Goal: Information Seeking & Learning: Compare options

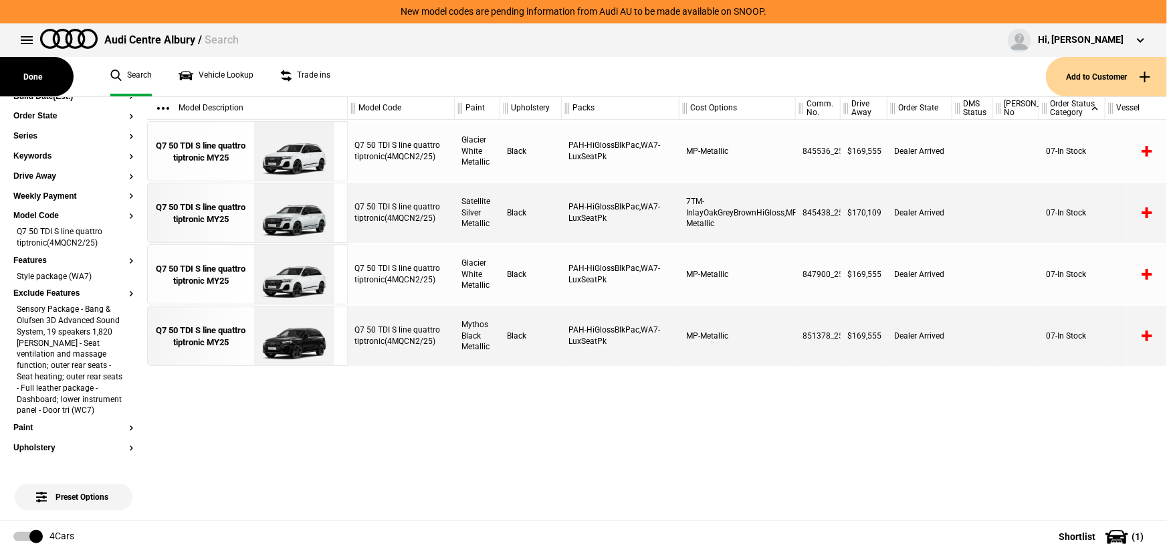
scroll to position [121, 0]
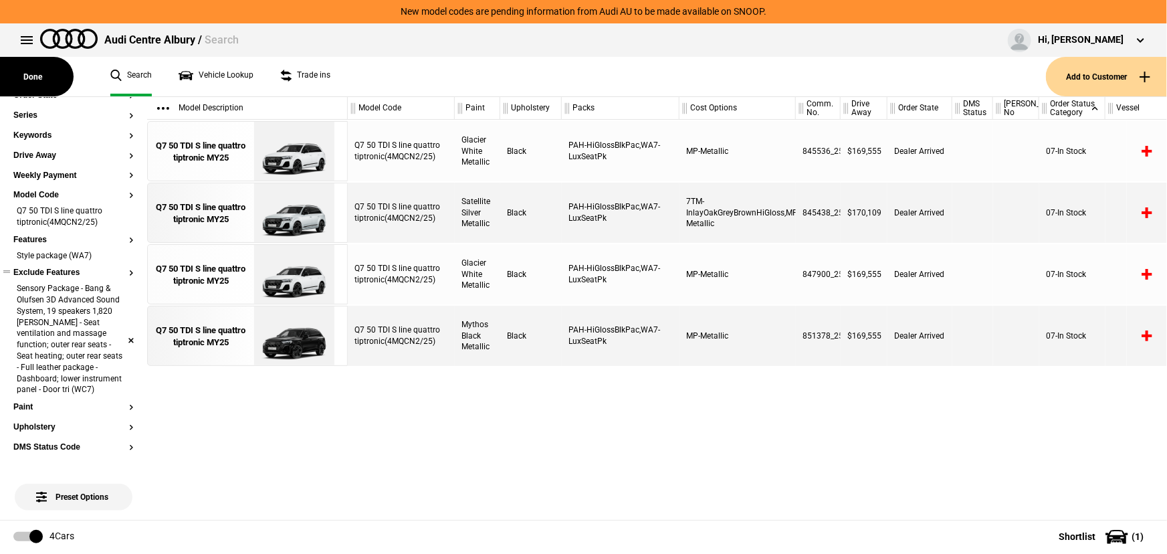
click at [120, 342] on li "Sensory Package - Bang & Olufsen 3D Advanced Sound System, 19 speakers 1,820 [P…" at bounding box center [73, 340] width 120 height 114
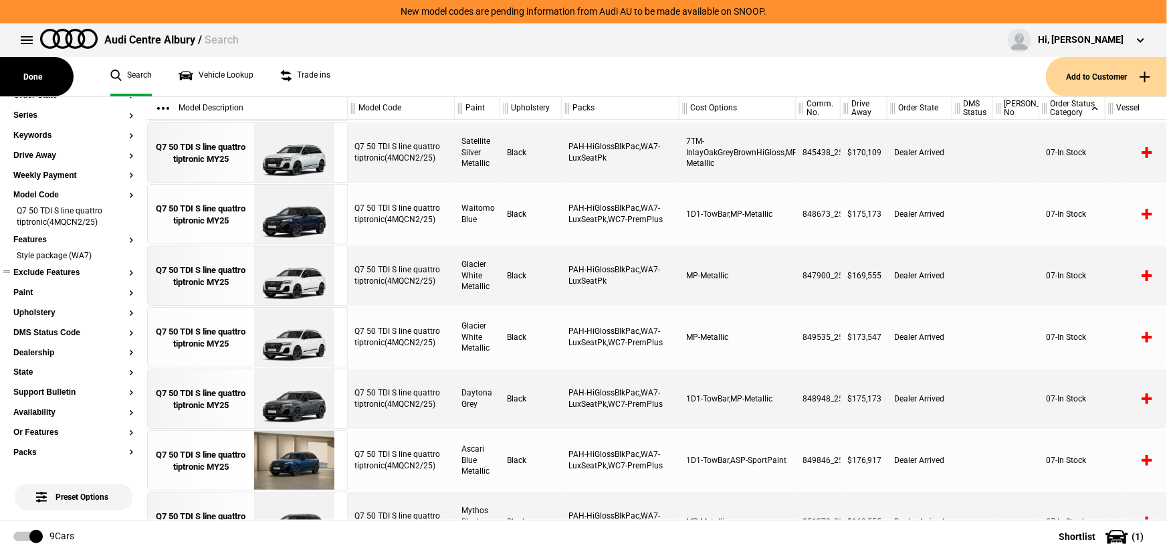
scroll to position [0, 0]
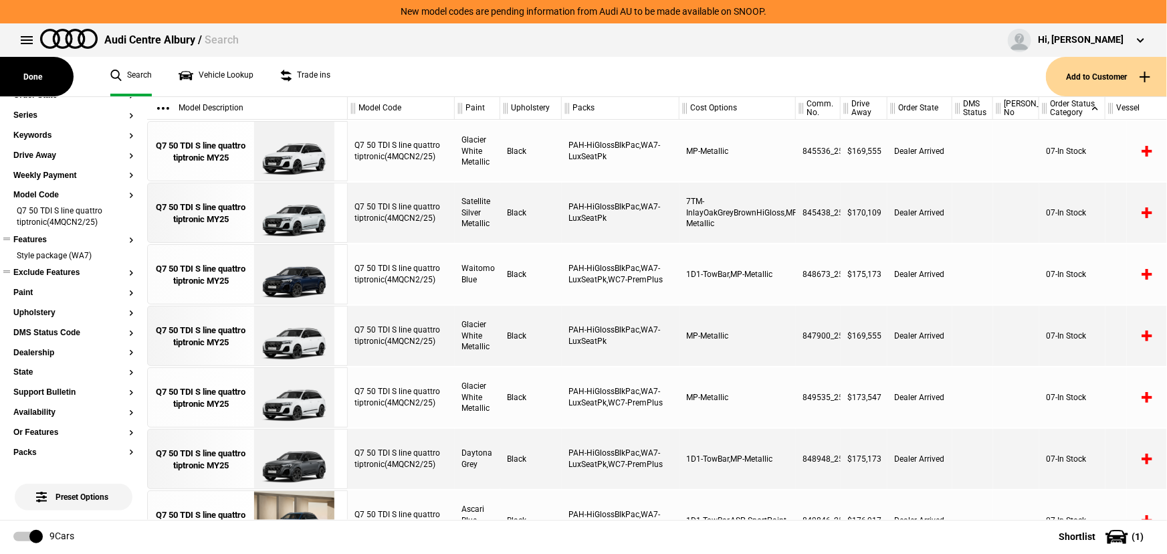
click at [39, 237] on button "Features" at bounding box center [73, 239] width 120 height 9
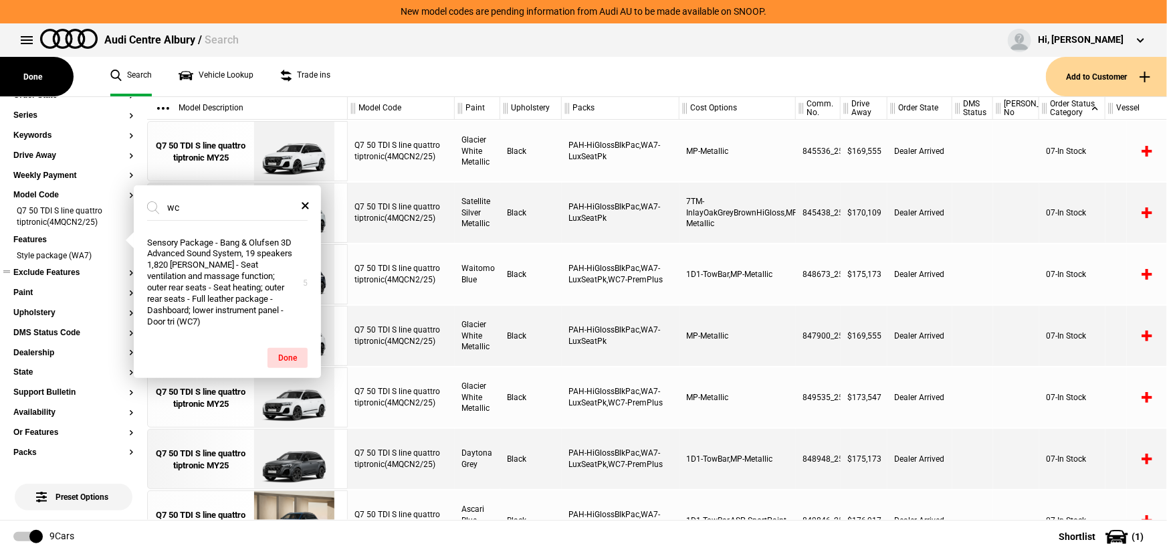
type input "wc7"
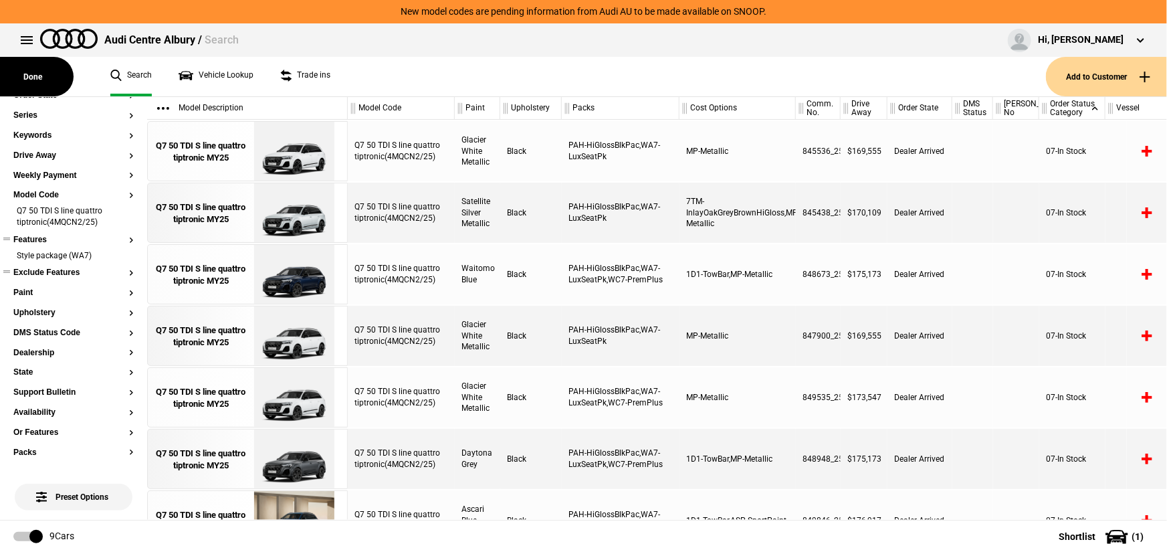
click at [68, 236] on button "Features" at bounding box center [73, 239] width 120 height 9
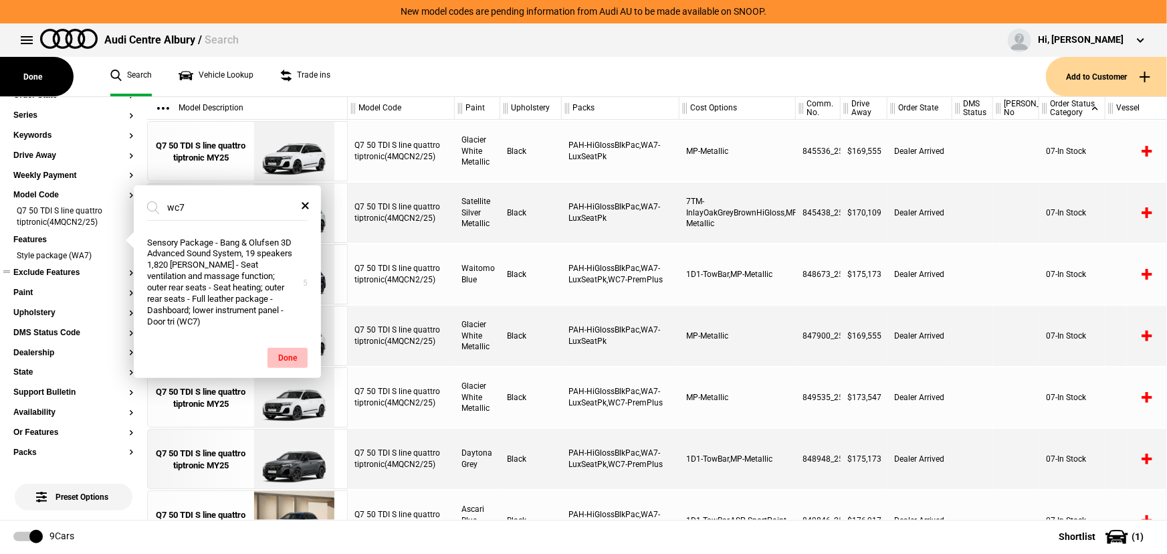
type input "wc7"
click at [287, 348] on button "Done" at bounding box center [288, 358] width 40 height 20
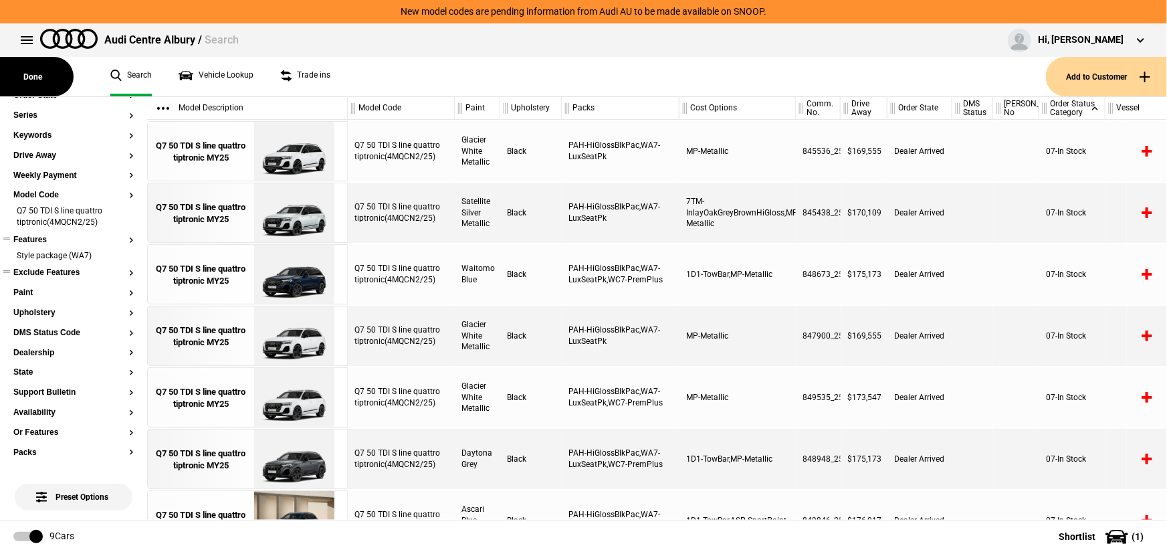
click at [45, 245] on section "Features Style package (WA7)" at bounding box center [73, 251] width 120 height 33
click at [40, 245] on section "Order Status Category Destination Port Vessel Build Date(Est.) Order State Seri…" at bounding box center [73, 408] width 120 height 795
click at [37, 239] on button "Features" at bounding box center [73, 239] width 120 height 9
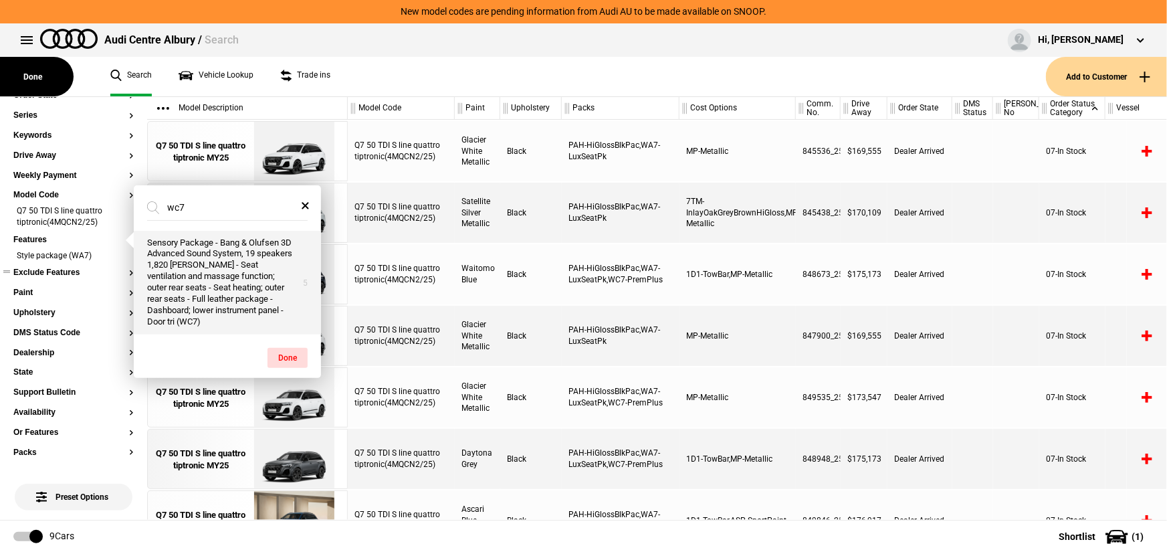
type input "wc7"
click at [157, 246] on button "Sensory Package - Bang & Olufsen 3D Advanced Sound System, 19 speakers 1,820 [P…" at bounding box center [227, 283] width 187 height 104
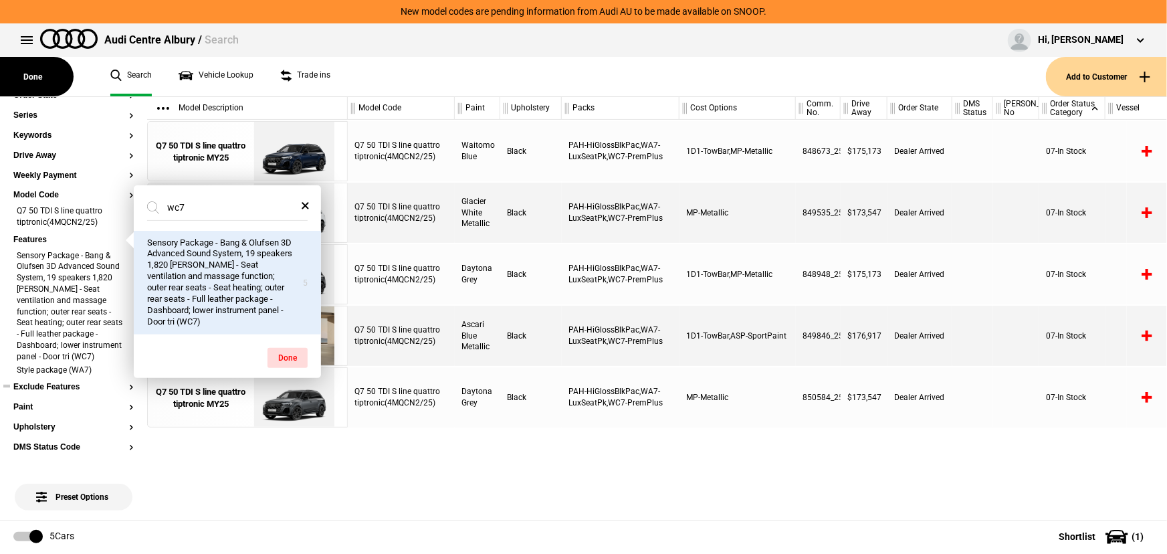
click at [625, 455] on div "Q7 50 TDI S line quattro tiptronic(4MQCN2/25) Waitomo Blue Black PAH-HiGlossBlk…" at bounding box center [757, 320] width 819 height 400
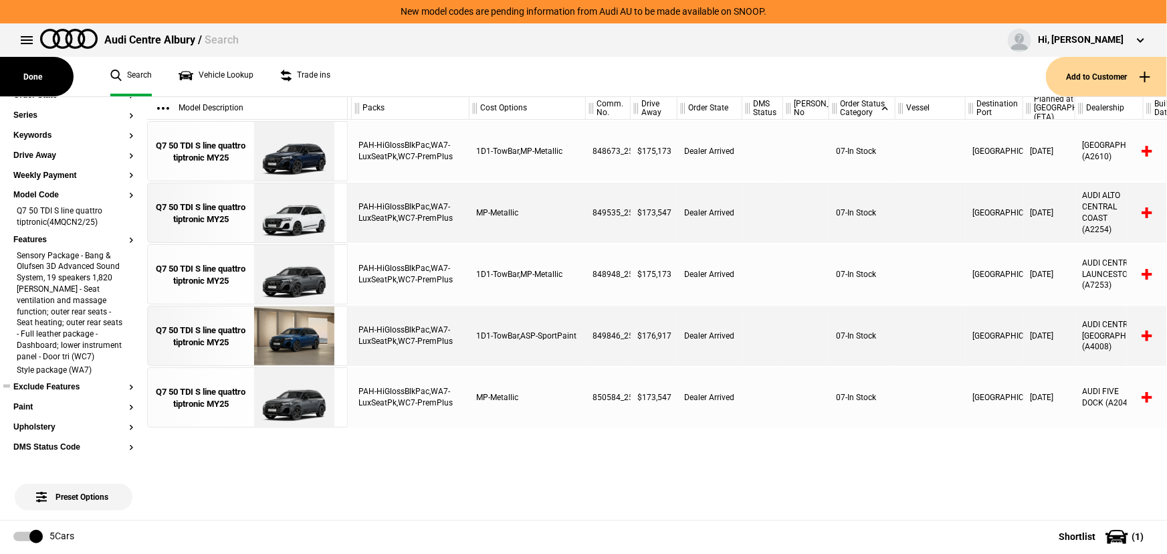
click at [522, 271] on div "1D1-TowBar,MP-Metallic" at bounding box center [528, 274] width 116 height 60
click at [522, 272] on div "1D1-TowBar,MP-Metallic" at bounding box center [528, 274] width 116 height 60
click at [508, 276] on div "1D1-TowBar,MP-Metallic" at bounding box center [528, 274] width 116 height 60
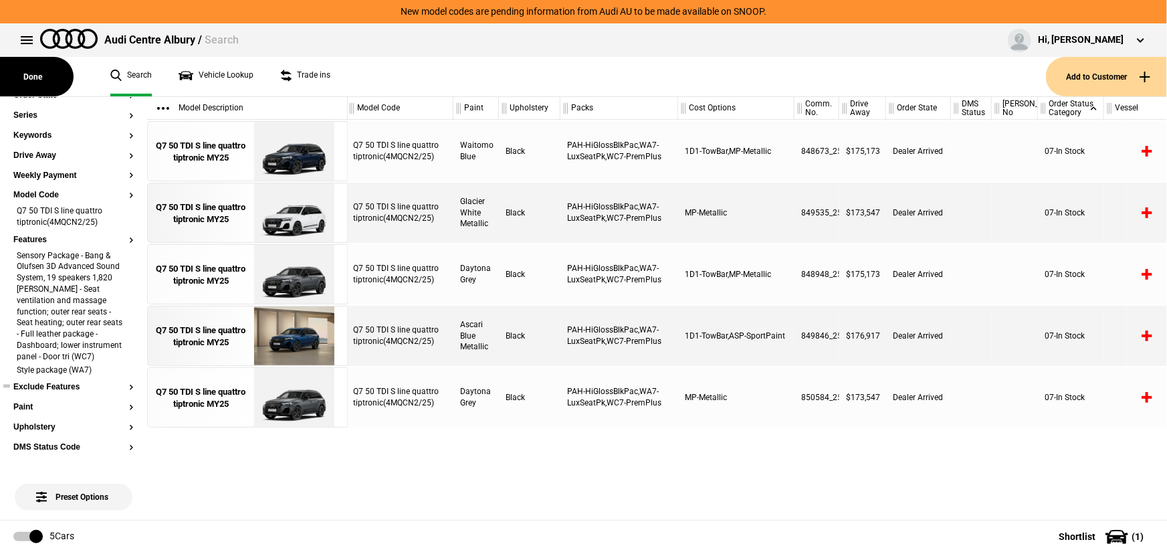
click at [732, 520] on footer "5 Cars Shortlist ( 1 )" at bounding box center [583, 536] width 1167 height 33
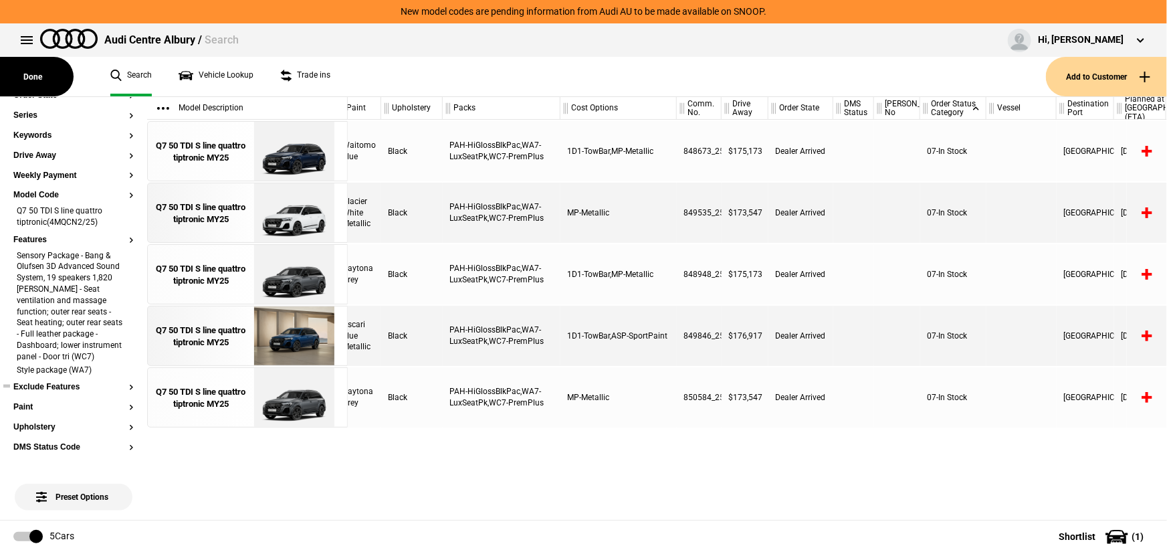
click at [812, 526] on footer "5 Cars Shortlist ( 1 )" at bounding box center [583, 536] width 1167 height 33
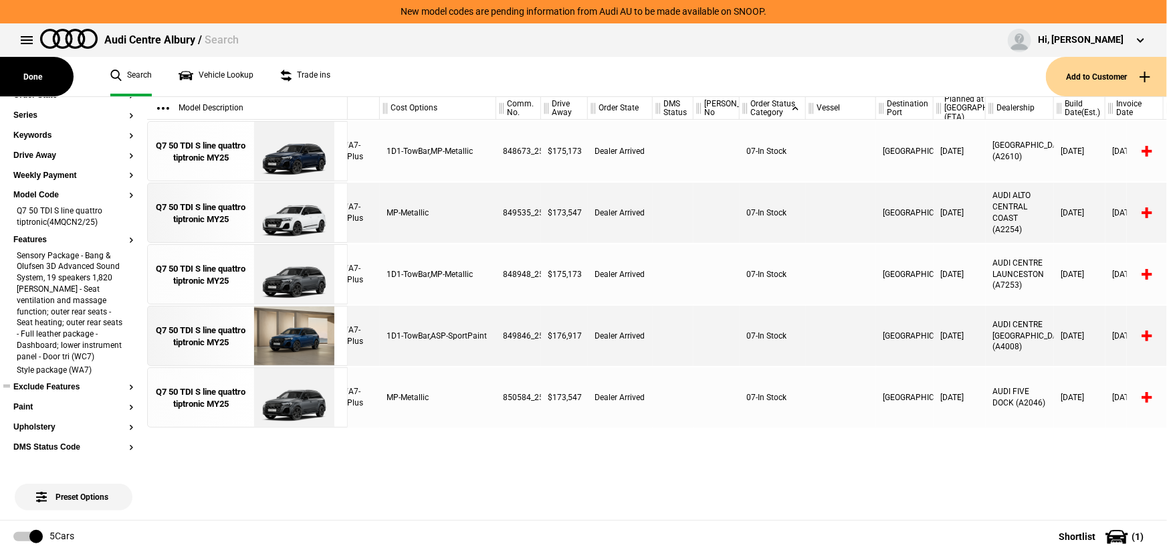
click at [868, 522] on footer "5 Cars Shortlist ( 1 )" at bounding box center [583, 536] width 1167 height 33
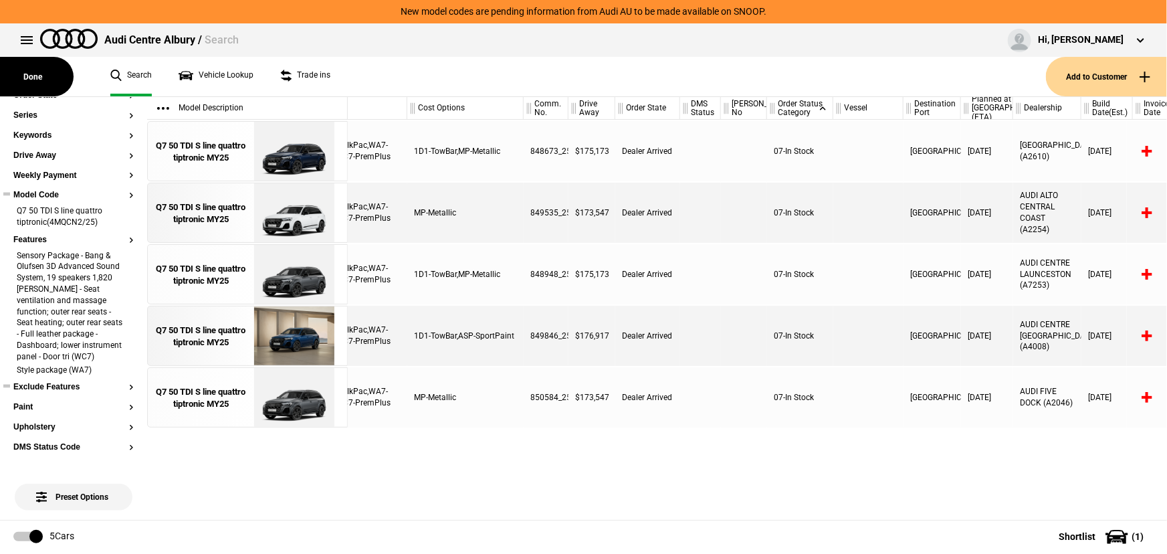
click at [21, 191] on button "Model Code" at bounding box center [73, 195] width 120 height 9
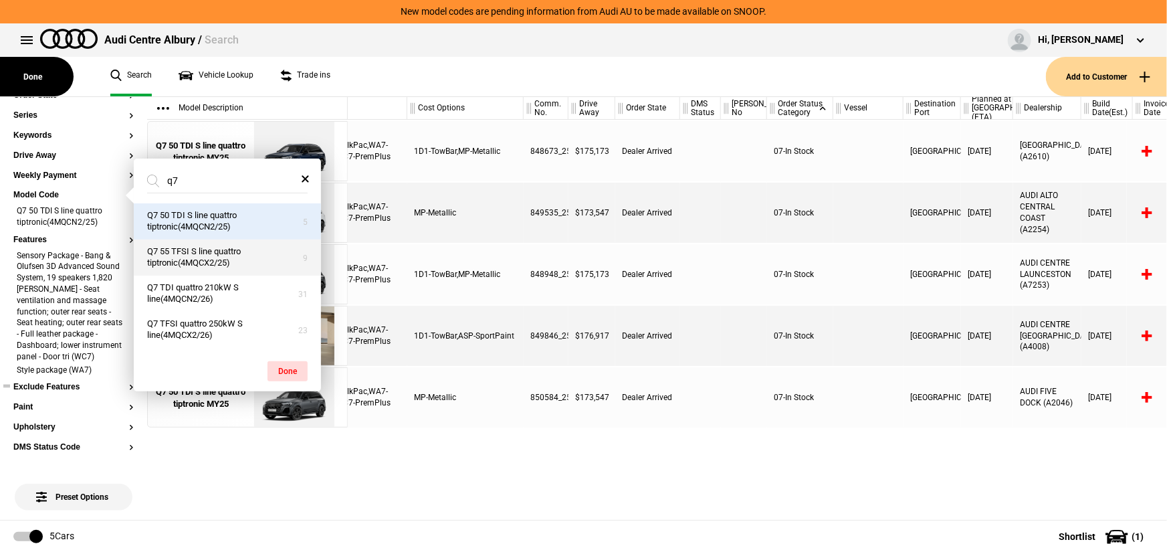
type input "q7"
click at [215, 249] on button "Q7 55 TFSI S line quattro tiptronic(4MQCX2/25)" at bounding box center [227, 257] width 187 height 36
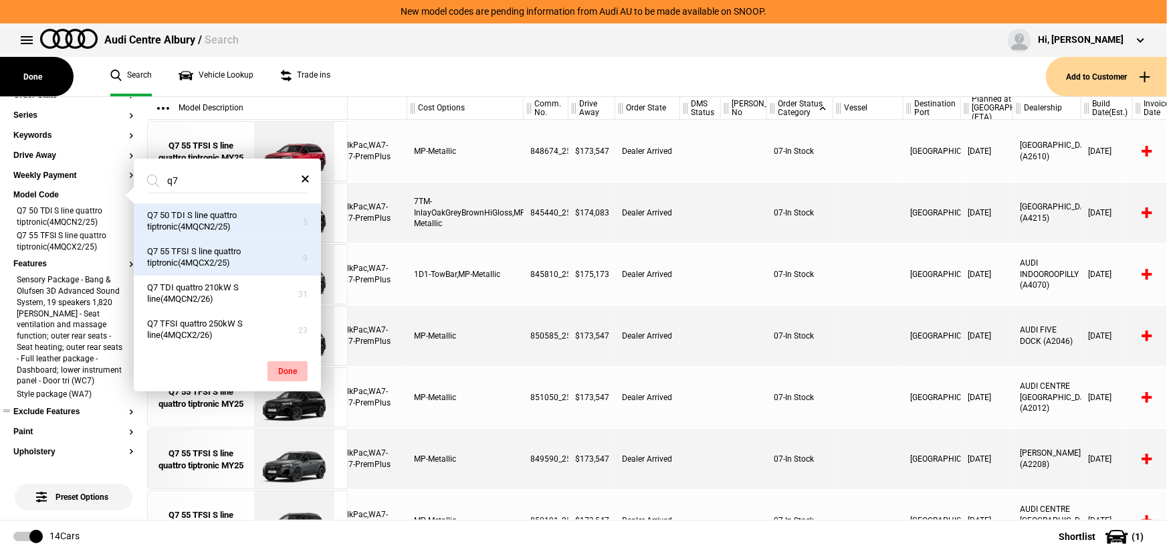
click at [290, 367] on button "Done" at bounding box center [288, 371] width 40 height 20
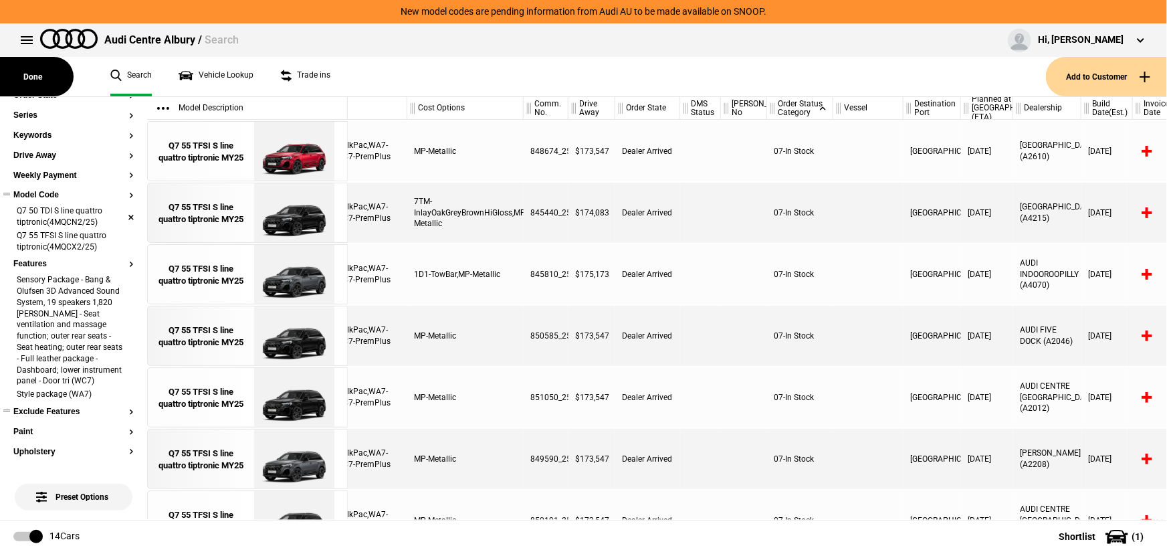
click at [123, 214] on li "Q7 50 TDI S line quattro tiptronic(4MQCN2/25)" at bounding box center [73, 217] width 120 height 25
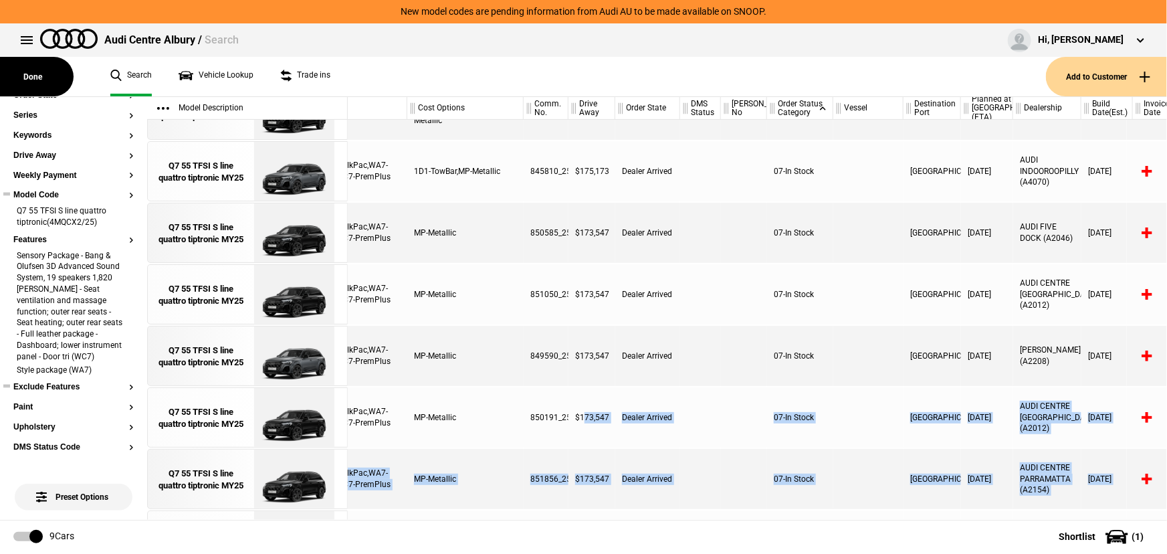
drag, startPoint x: 583, startPoint y: 510, endPoint x: 610, endPoint y: 516, distance: 28.2
click at [610, 516] on div "Q7 55 TFSI S line quattro tiptronic(4MQCX2/25) Chilli Red Metallic Black PAH-Hi…" at bounding box center [757, 320] width 819 height 400
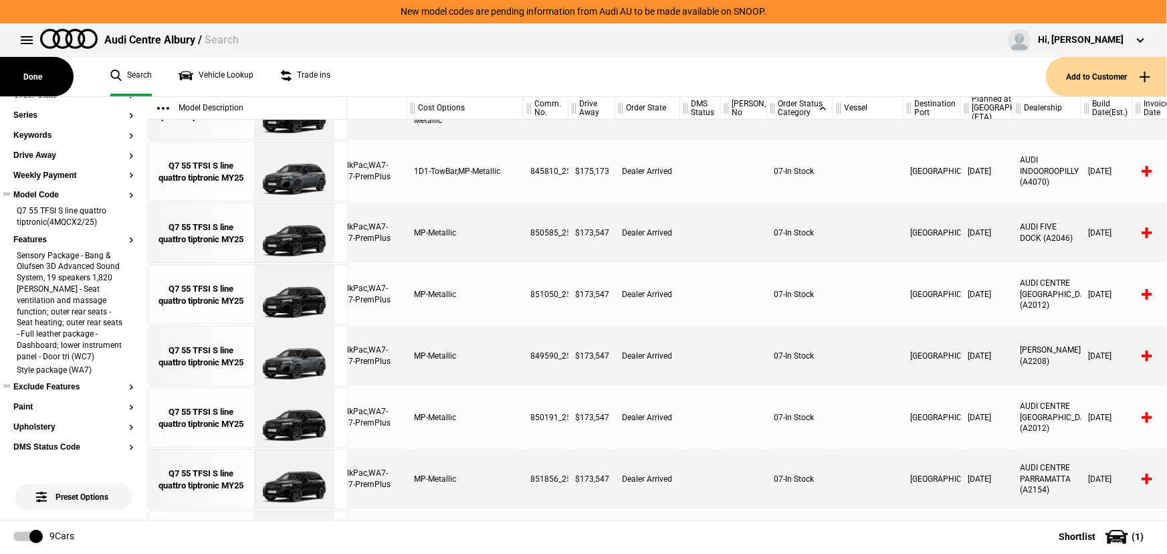
click at [716, 371] on div at bounding box center [700, 356] width 41 height 60
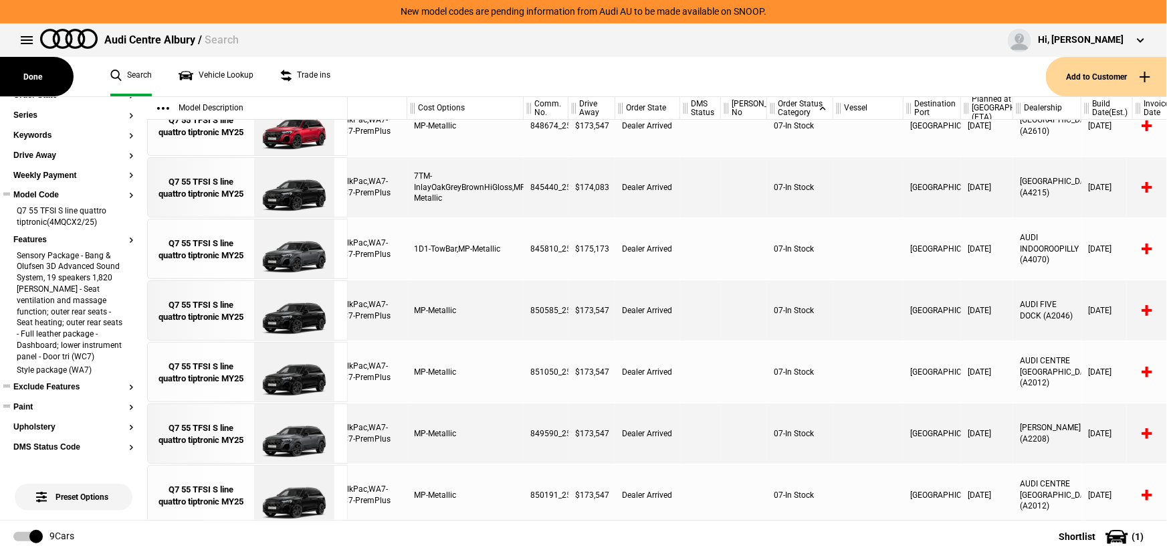
click at [27, 412] on button "Paint" at bounding box center [73, 407] width 120 height 9
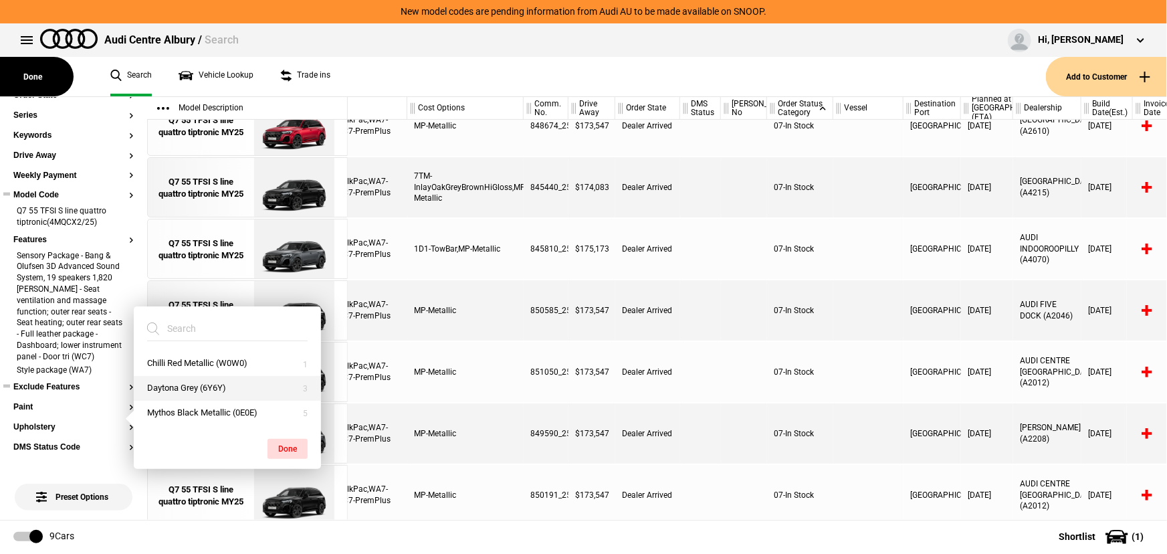
click at [199, 389] on button "Daytona Grey (6Y6Y)" at bounding box center [227, 388] width 187 height 25
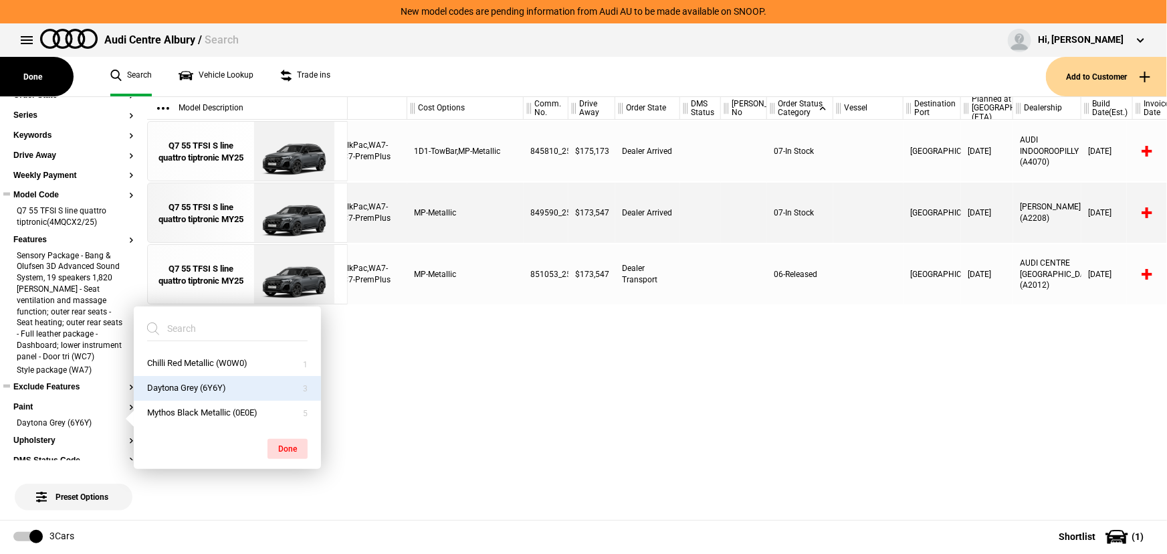
click at [704, 368] on div "Q7 55 TFSI S line quattro tiptronic(4MQCX2/25) Daytona Grey Black PAH-HiGlossBl…" at bounding box center [757, 320] width 819 height 400
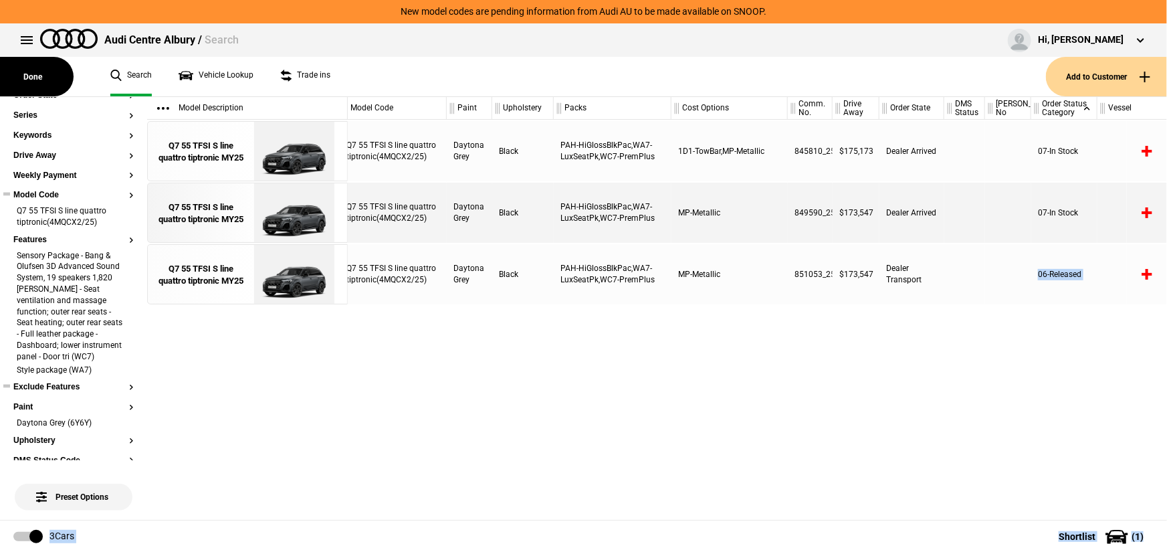
drag, startPoint x: 572, startPoint y: 519, endPoint x: 649, endPoint y: 517, distance: 76.9
click at [659, 516] on div "Done Search Vehicle Lookup Trade ins Add to Customer Filters Order Status Categ…" at bounding box center [583, 325] width 1167 height 456
click at [534, 472] on div "Q7 55 TFSI S line quattro tiptronic(4MQCX2/25) Daytona Grey Black PAH-HiGlossBl…" at bounding box center [757, 320] width 819 height 400
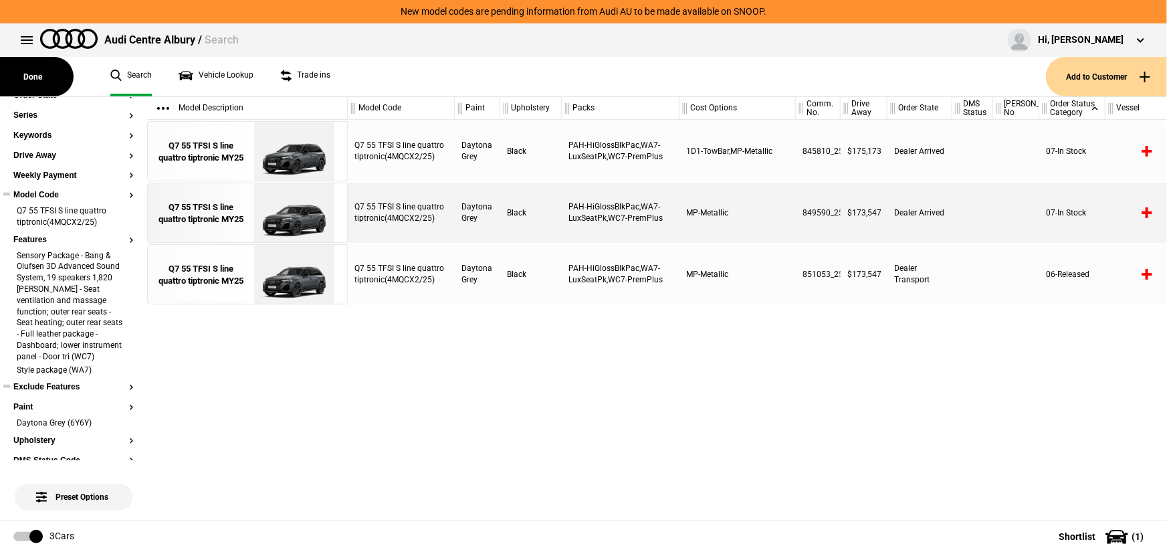
drag, startPoint x: 431, startPoint y: 519, endPoint x: 373, endPoint y: 521, distance: 58.2
click at [368, 522] on footer "3 Cars Shortlist ( 1 )" at bounding box center [583, 536] width 1167 height 33
drag, startPoint x: 529, startPoint y: 276, endPoint x: 502, endPoint y: 275, distance: 27.4
click at [502, 275] on div "Black" at bounding box center [531, 274] width 62 height 60
drag, startPoint x: 461, startPoint y: 267, endPoint x: 492, endPoint y: 289, distance: 38.4
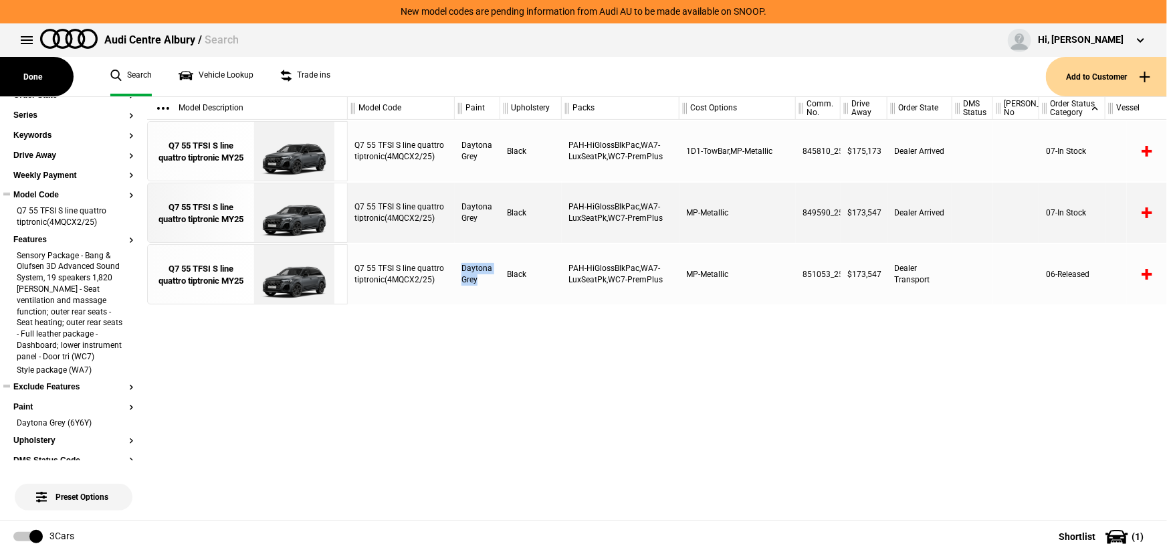
click at [492, 289] on div "Daytona Grey" at bounding box center [477, 274] width 45 height 60
click at [494, 290] on div "Daytona Grey" at bounding box center [477, 274] width 45 height 60
click at [408, 416] on div "Q7 55 TFSI S line quattro tiptronic(4MQCX2/25) Daytona Grey Black PAH-HiGlossBl…" at bounding box center [757, 320] width 819 height 400
drag, startPoint x: 827, startPoint y: 272, endPoint x: 793, endPoint y: 272, distance: 34.8
click at [793, 272] on div "Q7 55 TFSI S line quattro tiptronic(4MQCX2/25) Daytona Grey Black PAH-HiGlossBl…" at bounding box center [757, 274] width 819 height 60
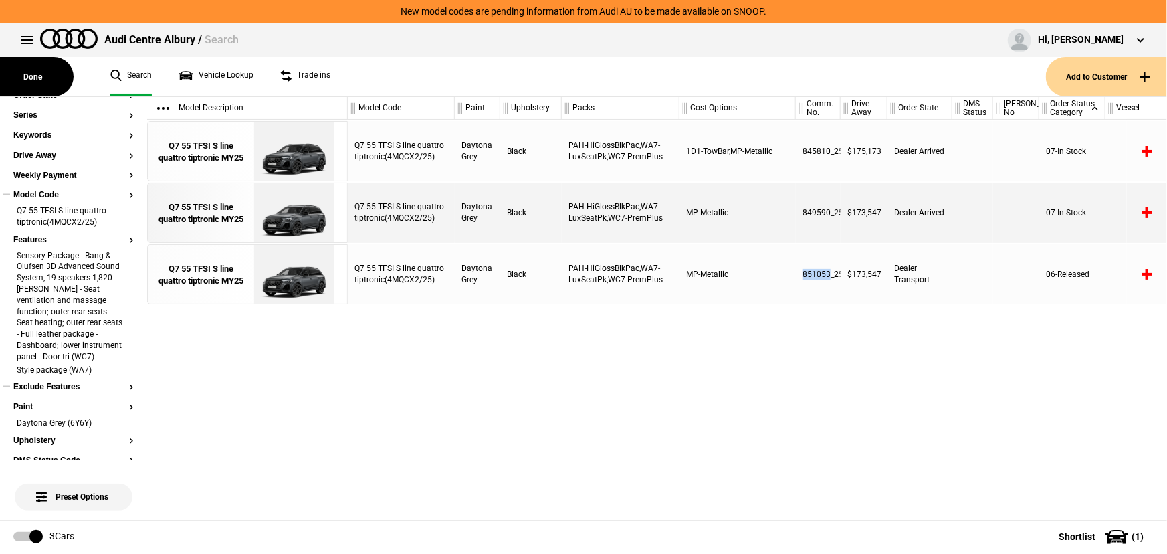
copy div "851053"
